Goal: Navigation & Orientation: Understand site structure

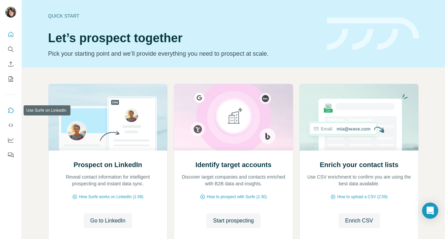
click at [13, 109] on icon "Use Surfe on LinkedIn" at bounding box center [10, 110] width 7 height 7
